Goal: Find specific page/section: Find specific page/section

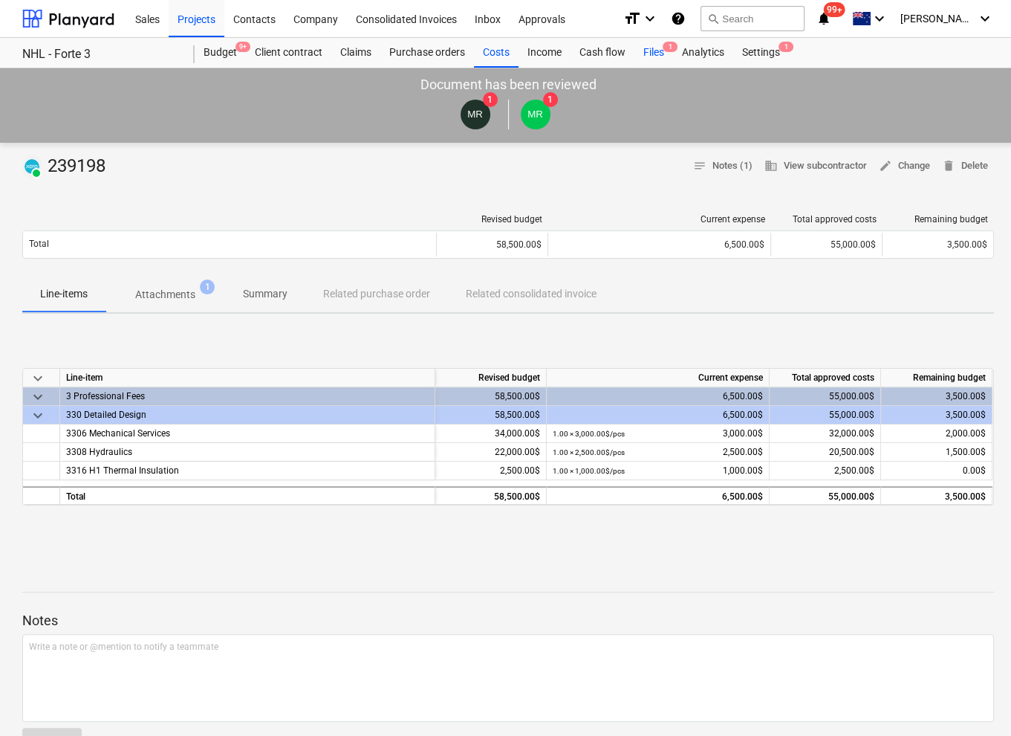
click at [655, 54] on div "Files 1" at bounding box center [654, 53] width 39 height 30
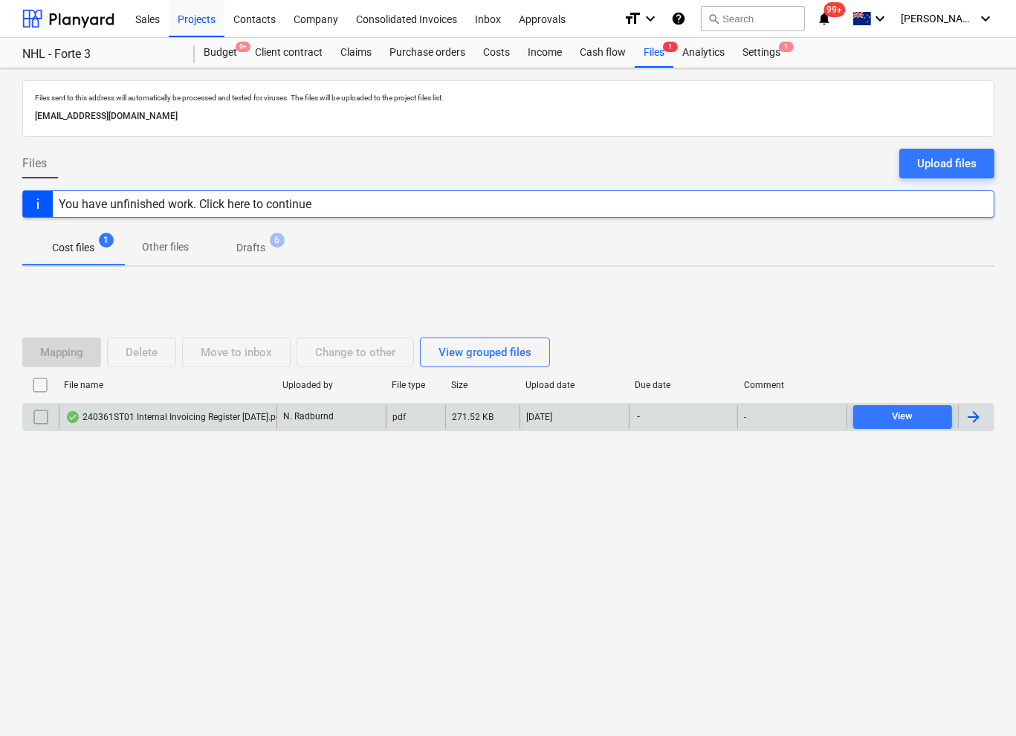
click at [226, 415] on div "240361ST01 Internal Invoicing Register [DATE].pdf" at bounding box center [174, 417] width 218 height 12
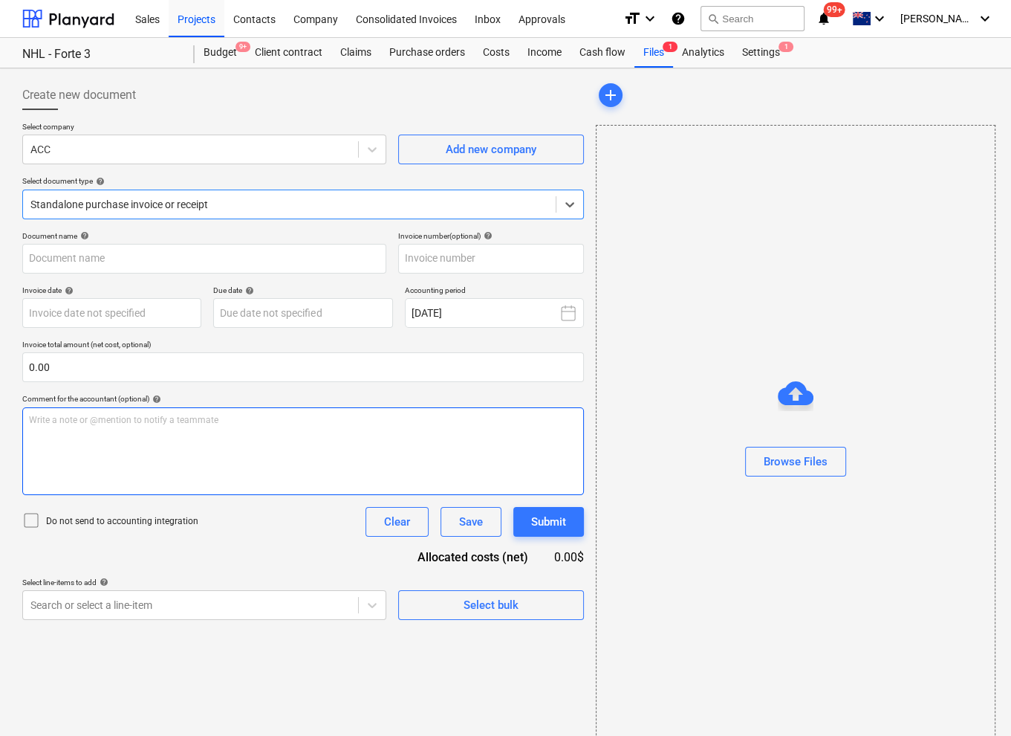
type input "240361ST01 Internal Invoicing Register [DATE].pdf"
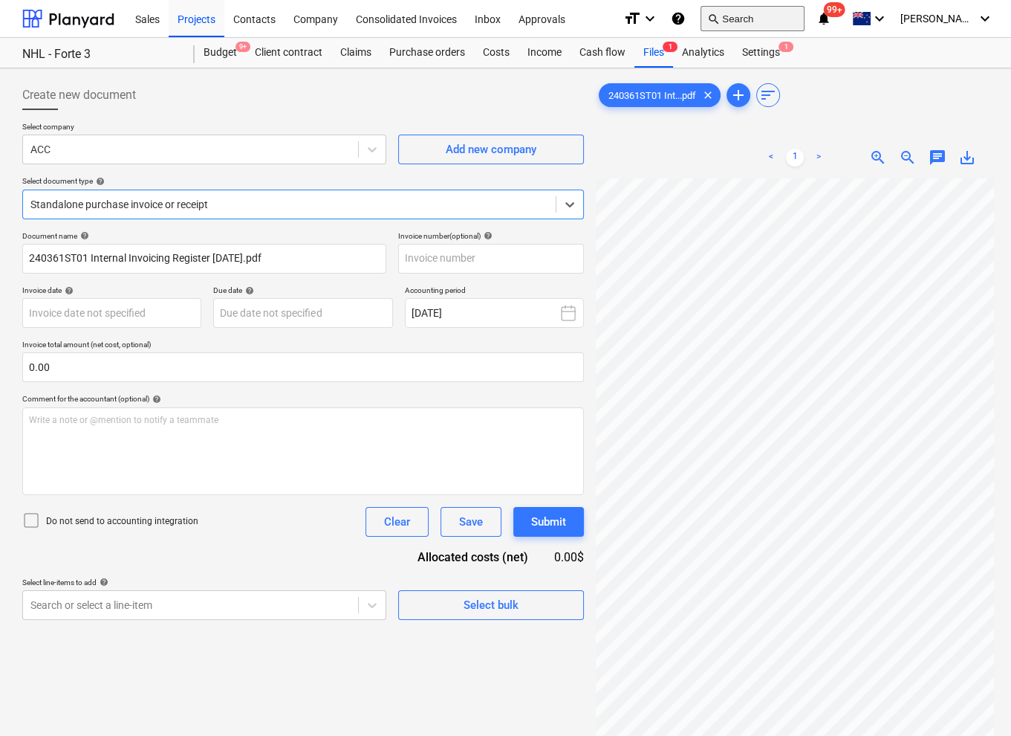
click at [749, 16] on button "search Search" at bounding box center [753, 18] width 104 height 25
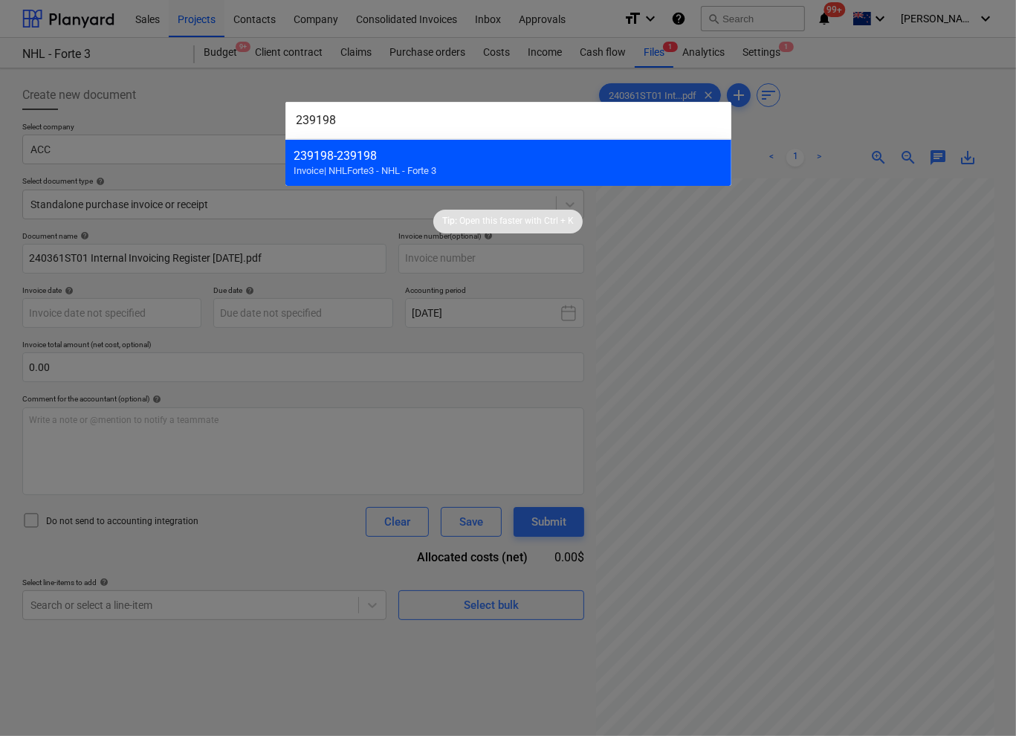
type input "239198"
click at [425, 155] on div "239198 - 239198" at bounding box center [508, 156] width 428 height 14
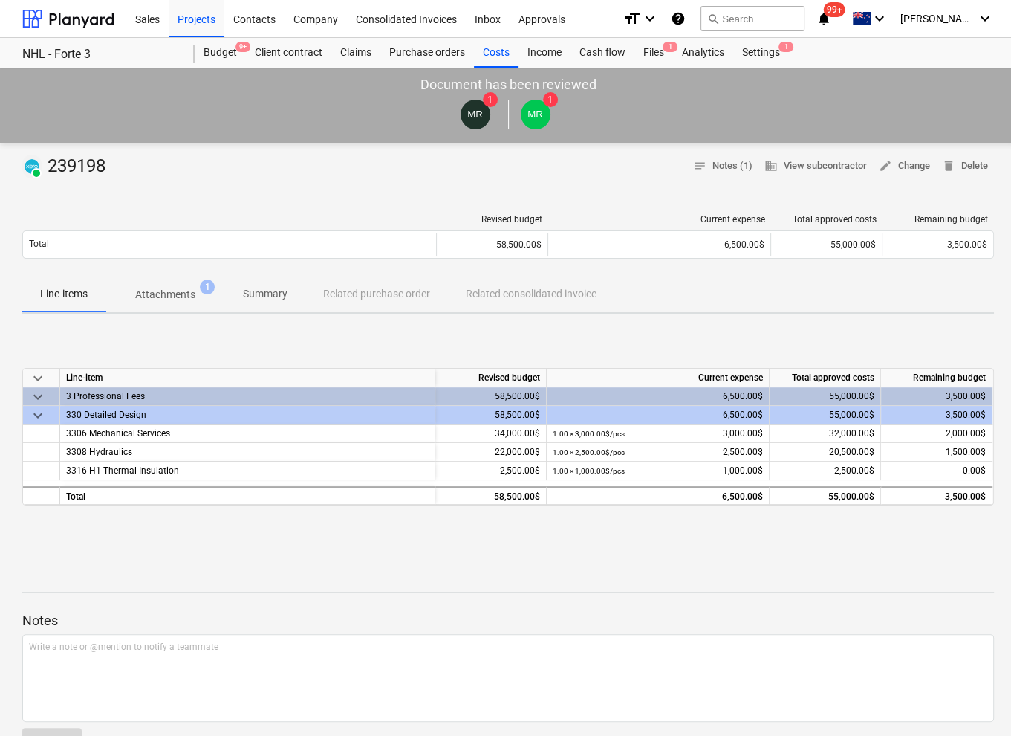
click at [161, 291] on p "Attachments" at bounding box center [165, 295] width 60 height 16
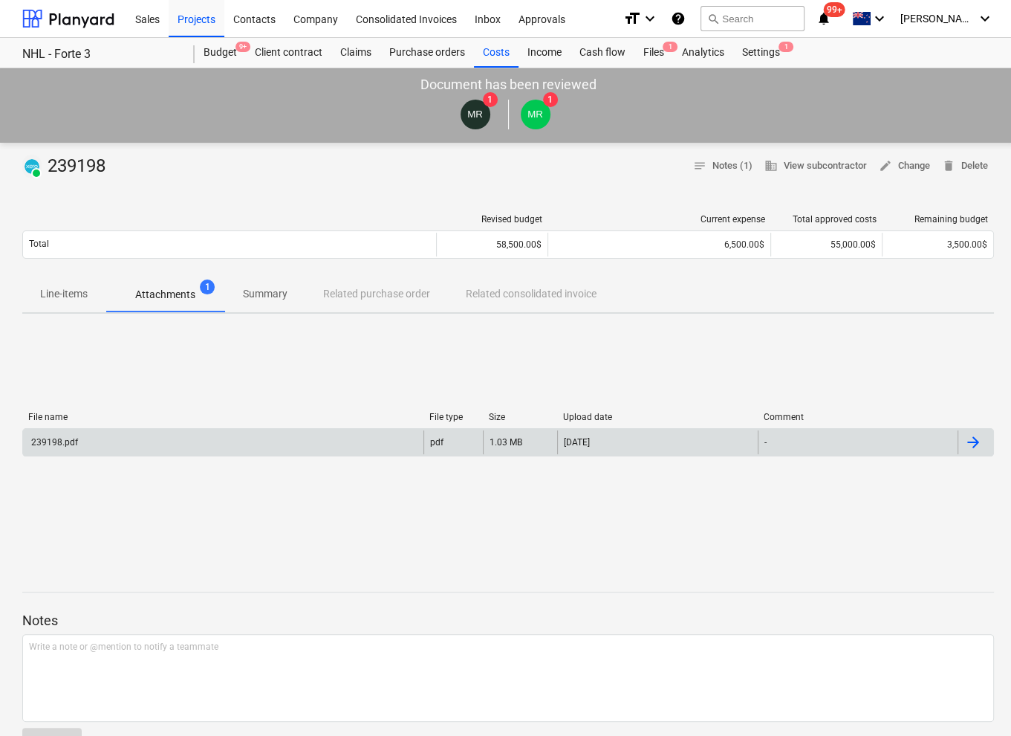
click at [149, 442] on div "239198.pdf" at bounding box center [223, 442] width 401 height 24
